Goal: Check status: Check status

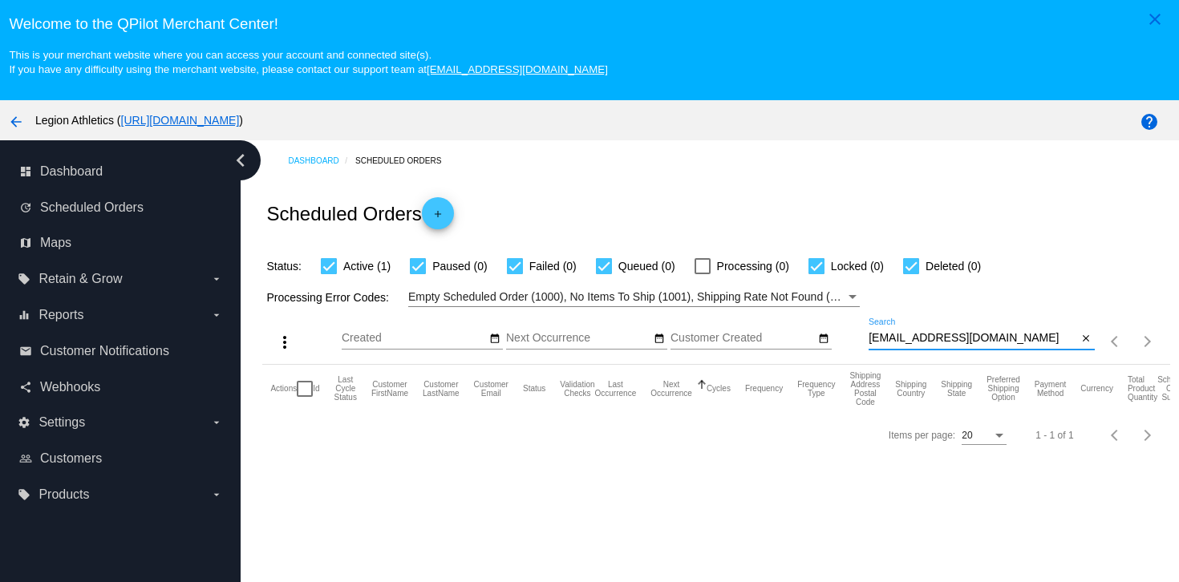
click at [956, 339] on input "ccfleming4@gmail.com" at bounding box center [972, 338] width 209 height 13
paste input "madelinepark23"
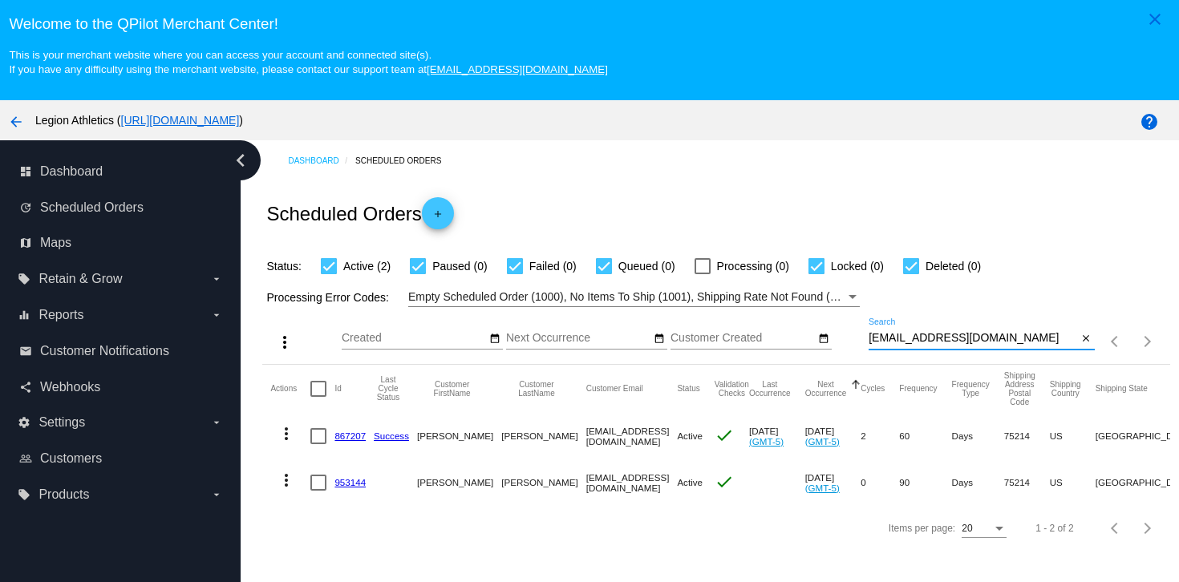
type input "madelinepark23@gmail.com"
click at [344, 492] on mat-cell "953144" at bounding box center [353, 482] width 39 height 47
click at [342, 487] on link "953144" at bounding box center [349, 482] width 31 height 10
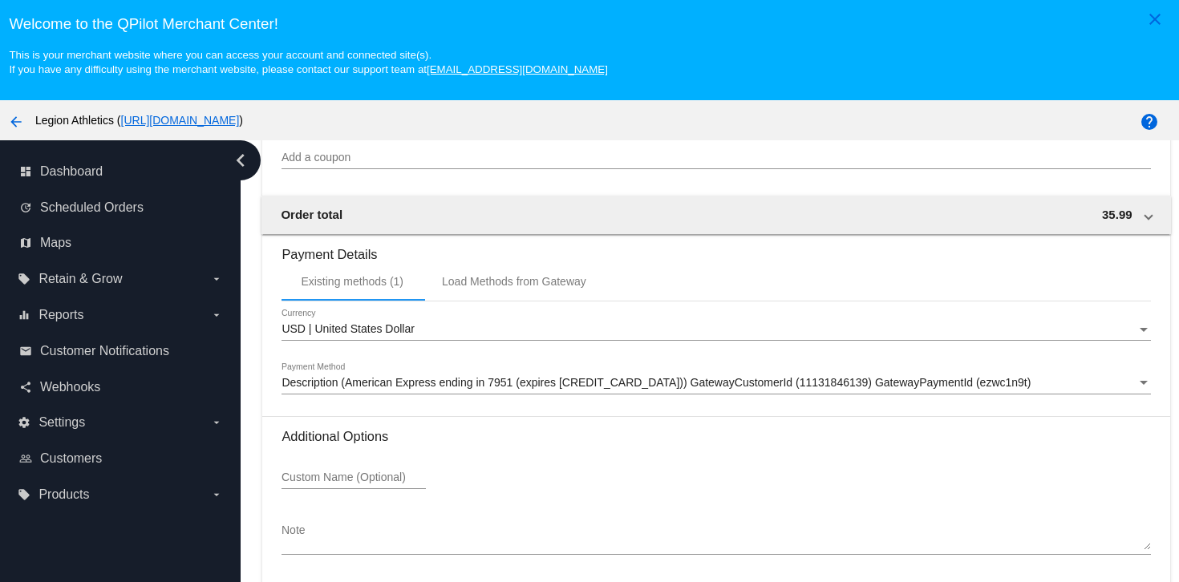
scroll to position [1407, 0]
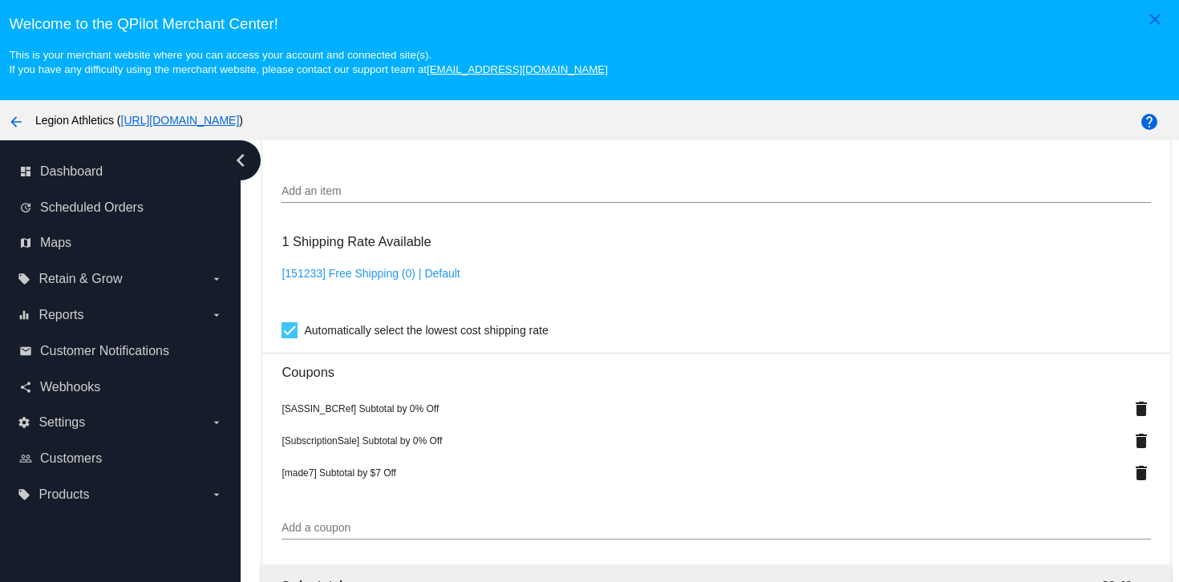
scroll to position [1224, 0]
